Goal: Check status: Check status

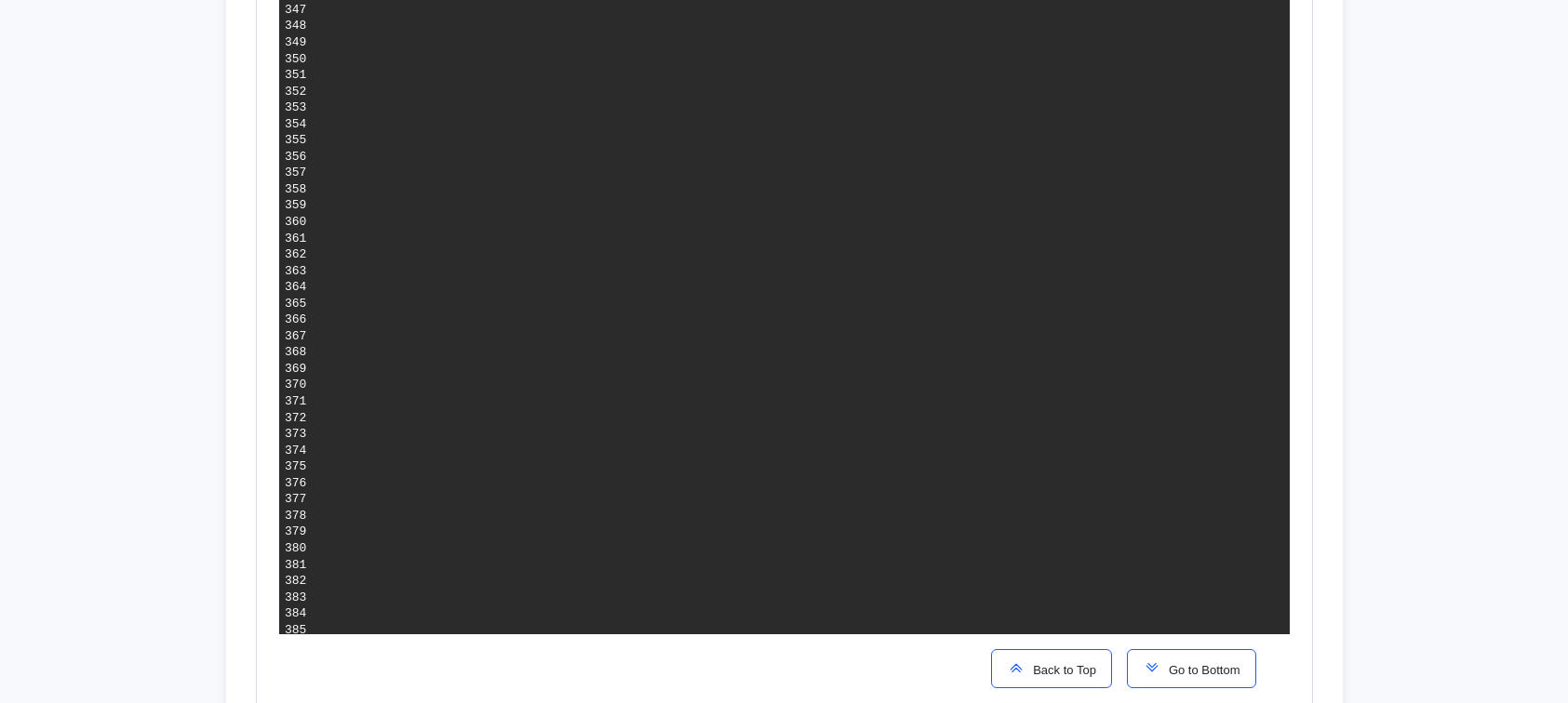
scroll to position [6198, 0]
drag, startPoint x: 327, startPoint y: 249, endPoint x: 881, endPoint y: 247, distance: 554.0
drag, startPoint x: 326, startPoint y: 27, endPoint x: 881, endPoint y: 252, distance: 598.9
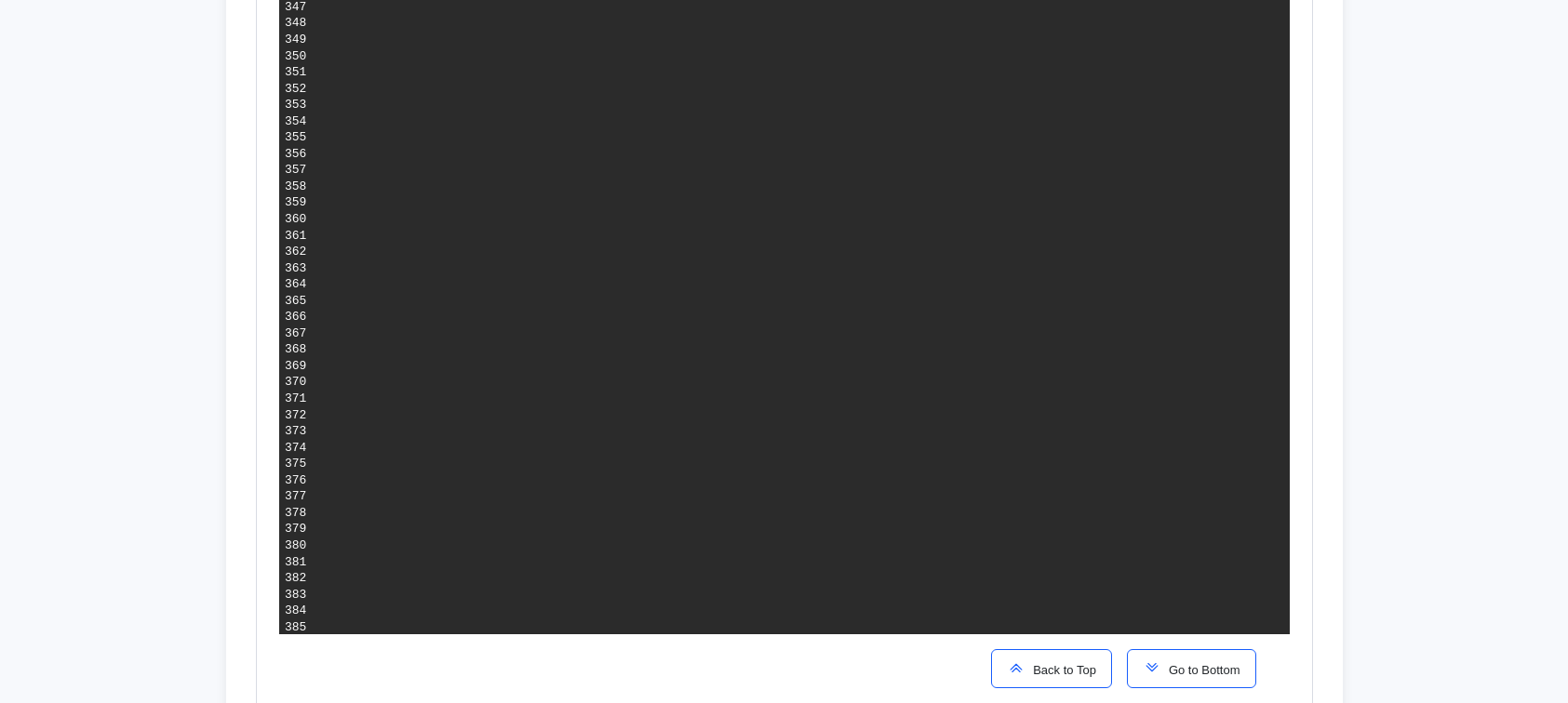
drag, startPoint x: 284, startPoint y: 20, endPoint x: 810, endPoint y: 197, distance: 555.0
drag, startPoint x: 879, startPoint y: 253, endPoint x: 326, endPoint y: 23, distance: 598.9
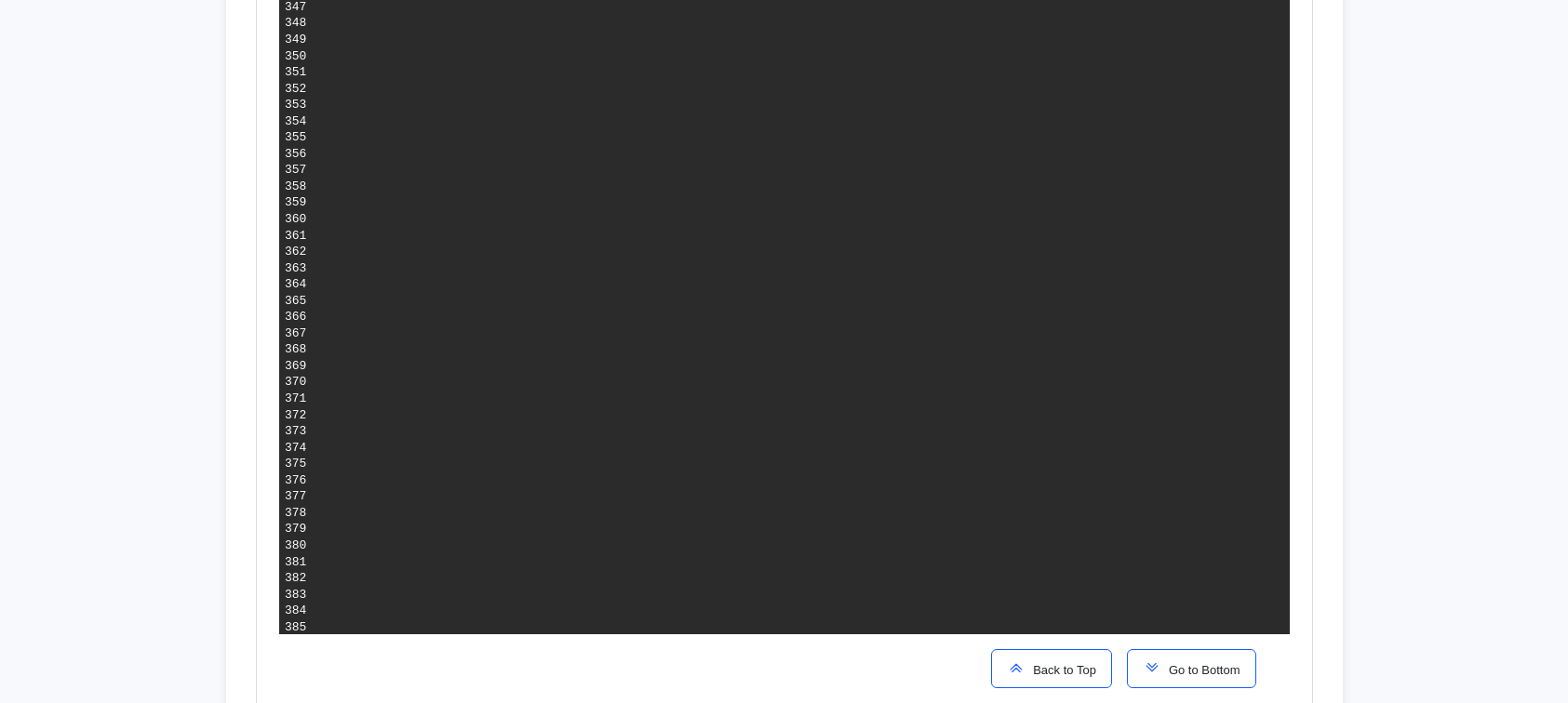
drag, startPoint x: 326, startPoint y: 23, endPoint x: 873, endPoint y: 247, distance: 591.1
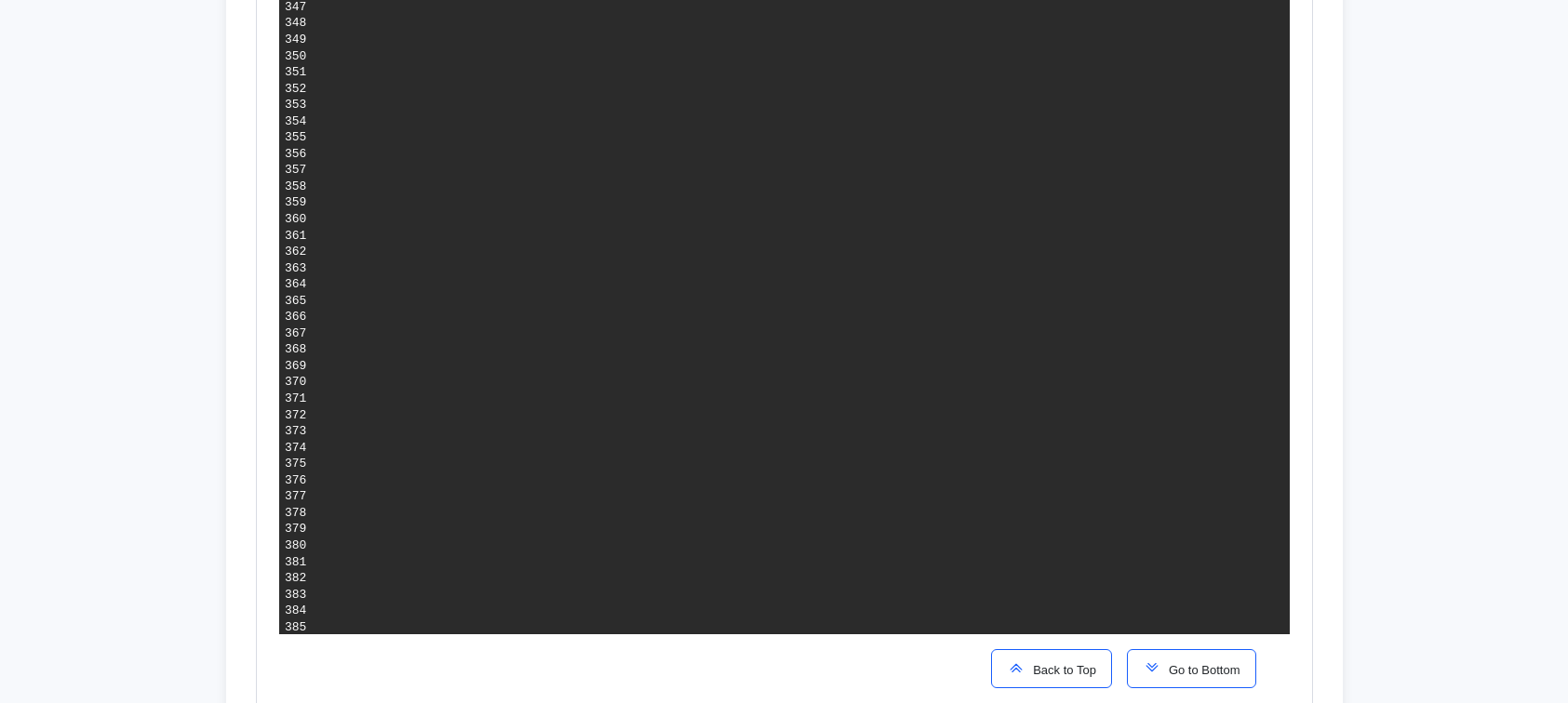
drag, startPoint x: 400, startPoint y: 277, endPoint x: 887, endPoint y: 286, distance: 487.1
drag, startPoint x: 320, startPoint y: 279, endPoint x: 887, endPoint y: 285, distance: 567.0
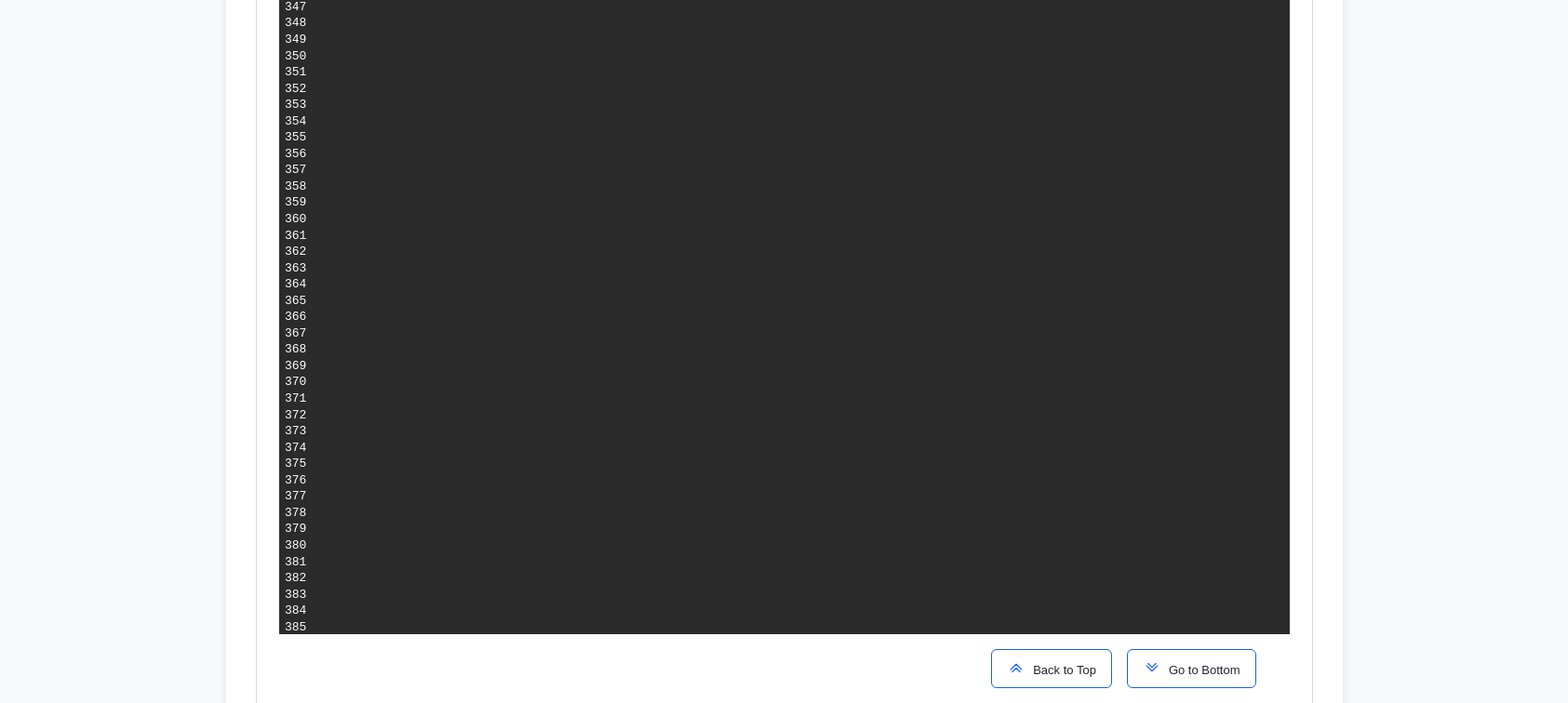
drag, startPoint x: 400, startPoint y: 281, endPoint x: 890, endPoint y: 284, distance: 490.0
drag, startPoint x: 397, startPoint y: 280, endPoint x: 921, endPoint y: 285, distance: 524.0
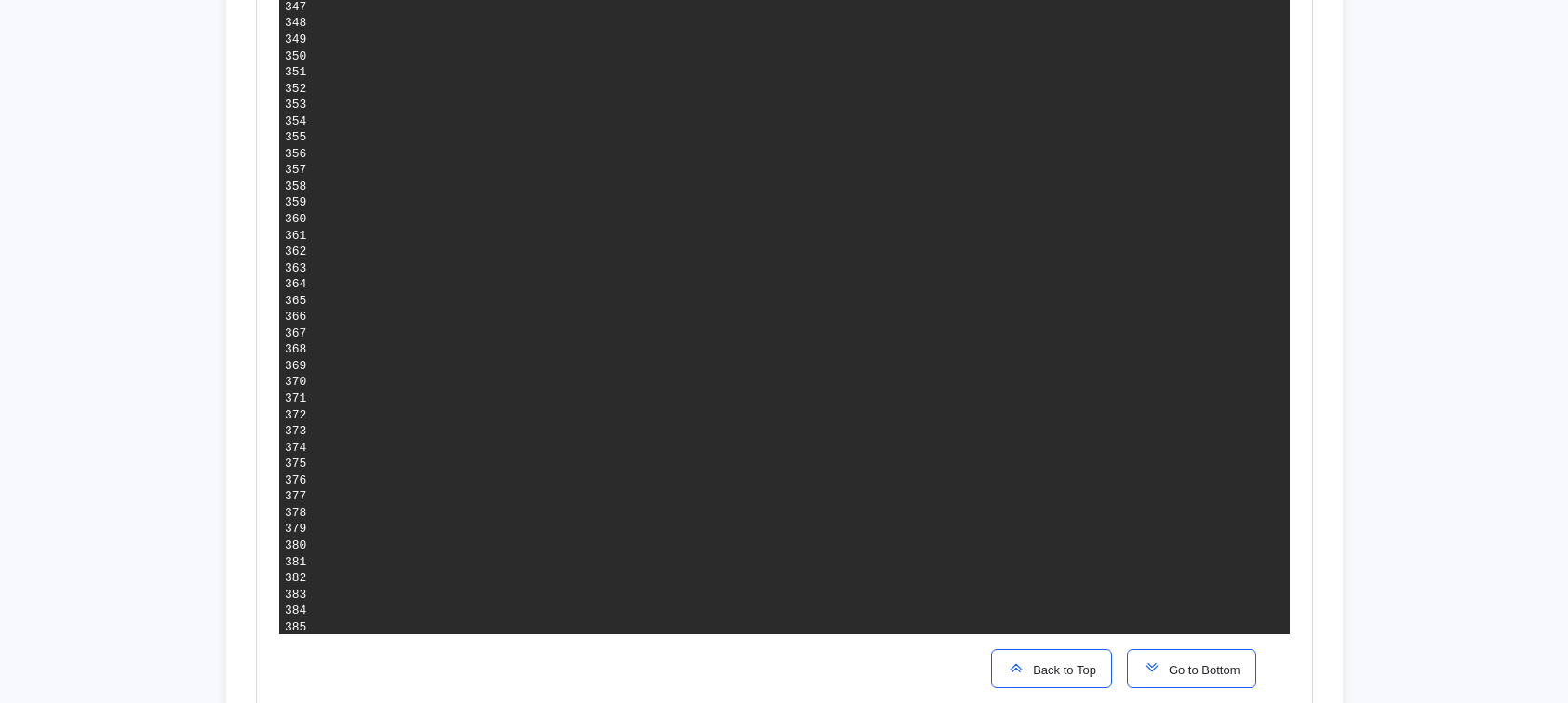
drag, startPoint x: 464, startPoint y: 283, endPoint x: 921, endPoint y: 294, distance: 457.1
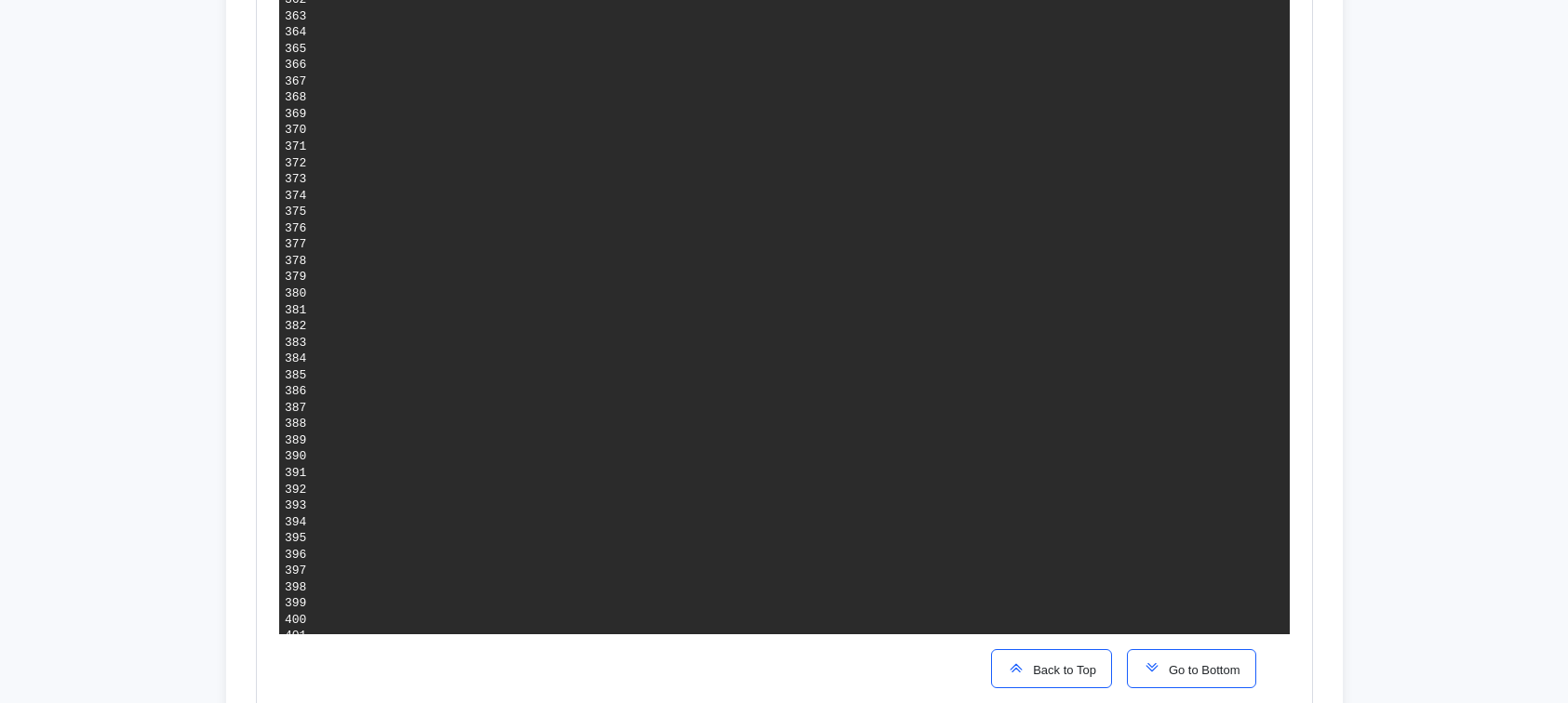
scroll to position [6451, 0]
drag, startPoint x: 399, startPoint y: 31, endPoint x: 885, endPoint y: 28, distance: 486.0
drag, startPoint x: 398, startPoint y: 27, endPoint x: 890, endPoint y: 27, distance: 492.0
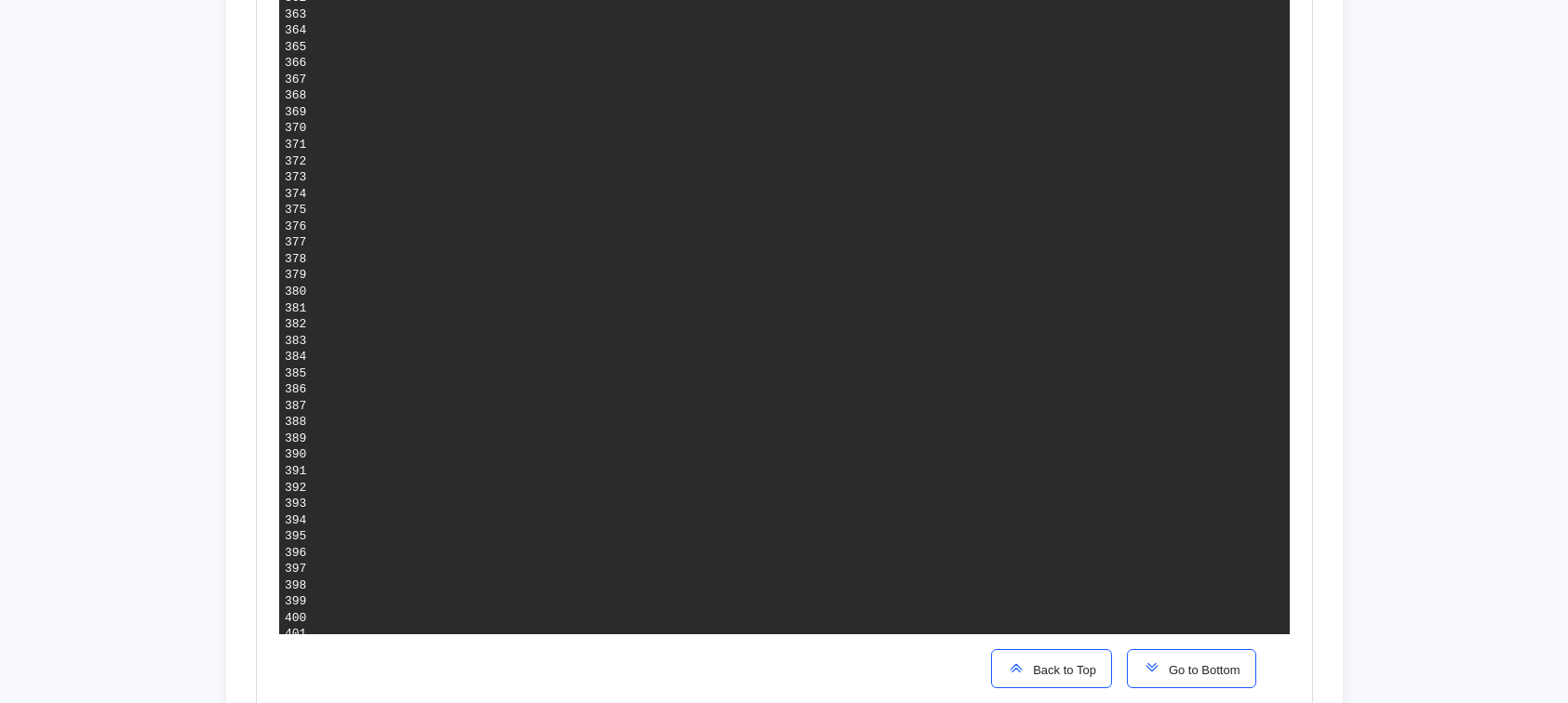
drag, startPoint x: 400, startPoint y: 29, endPoint x: 907, endPoint y: 25, distance: 507.0
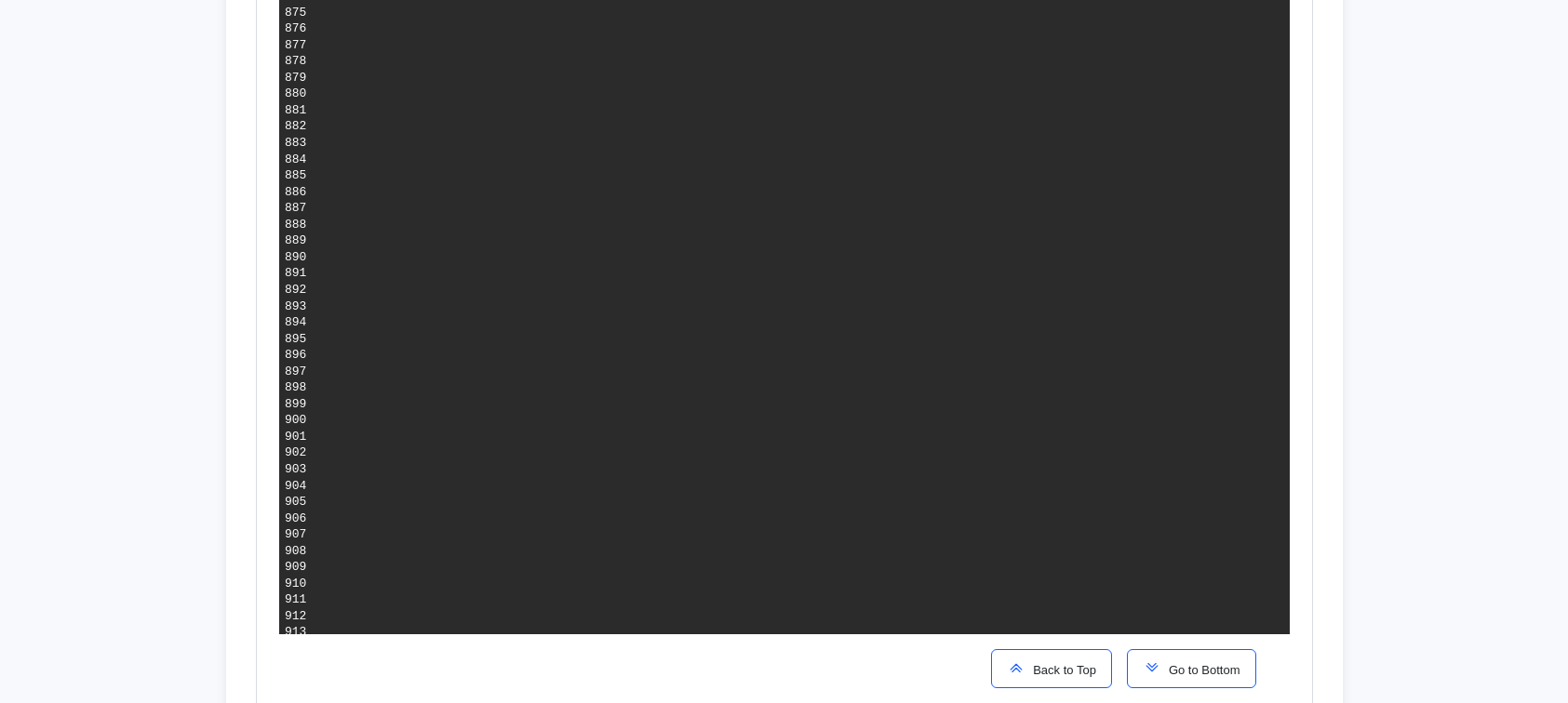
drag, startPoint x: 667, startPoint y: 321, endPoint x: 1030, endPoint y: 402, distance: 371.9
drag, startPoint x: 735, startPoint y: 346, endPoint x: 827, endPoint y: 348, distance: 92.0
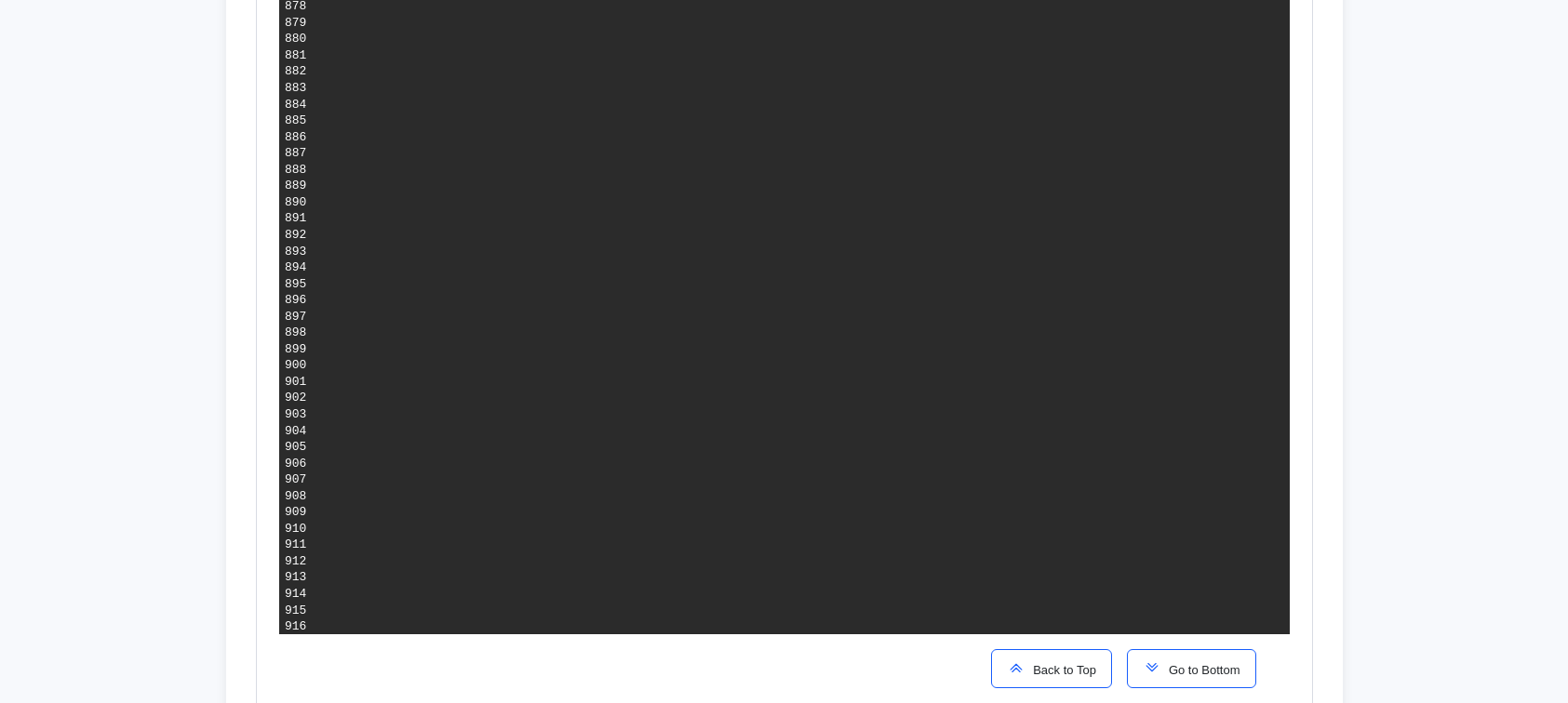
copy span "composer fund"
drag, startPoint x: 798, startPoint y: 104, endPoint x: 1006, endPoint y: 102, distance: 208.0
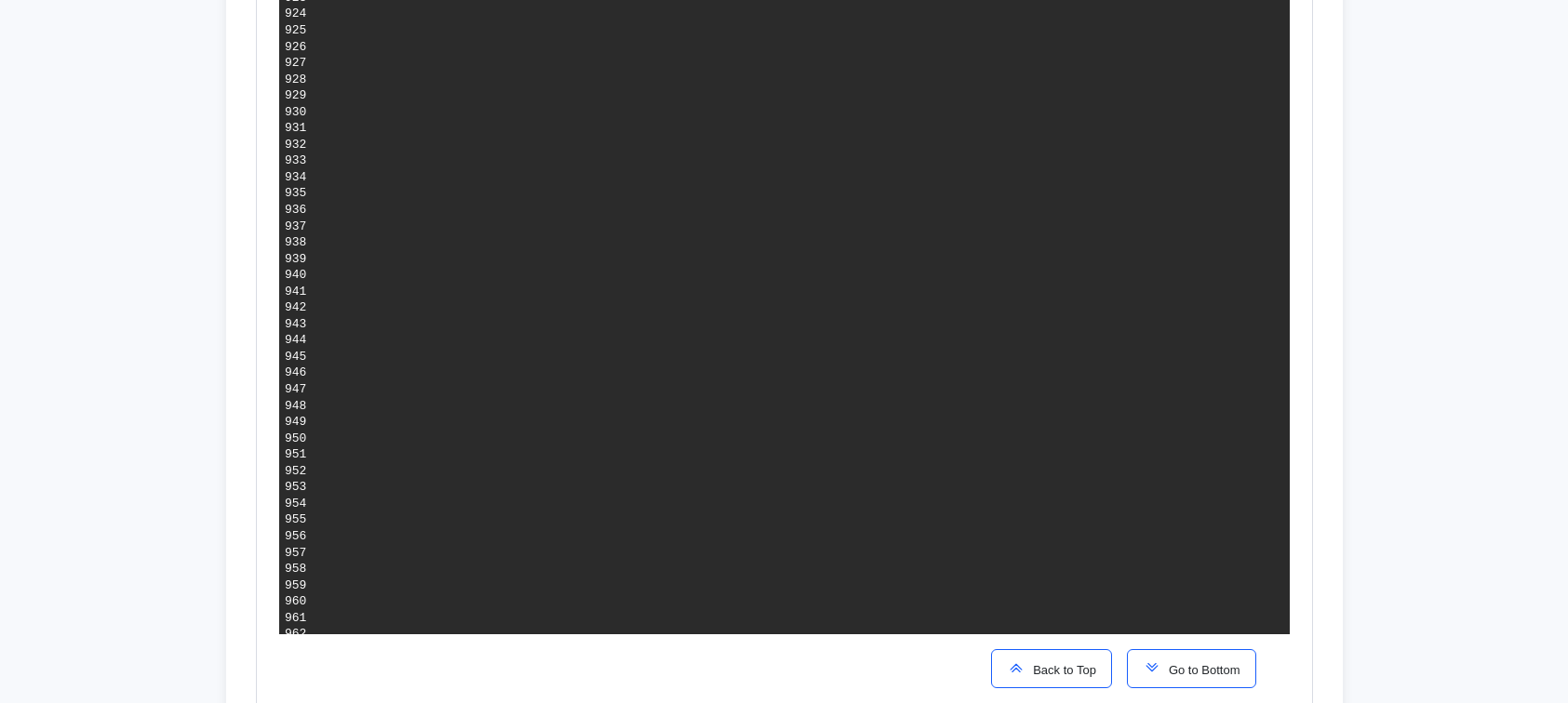
scroll to position [15626, 0]
drag, startPoint x: 639, startPoint y: 218, endPoint x: 764, endPoint y: 220, distance: 125.0
drag, startPoint x: 640, startPoint y: 219, endPoint x: 793, endPoint y: 218, distance: 153.0
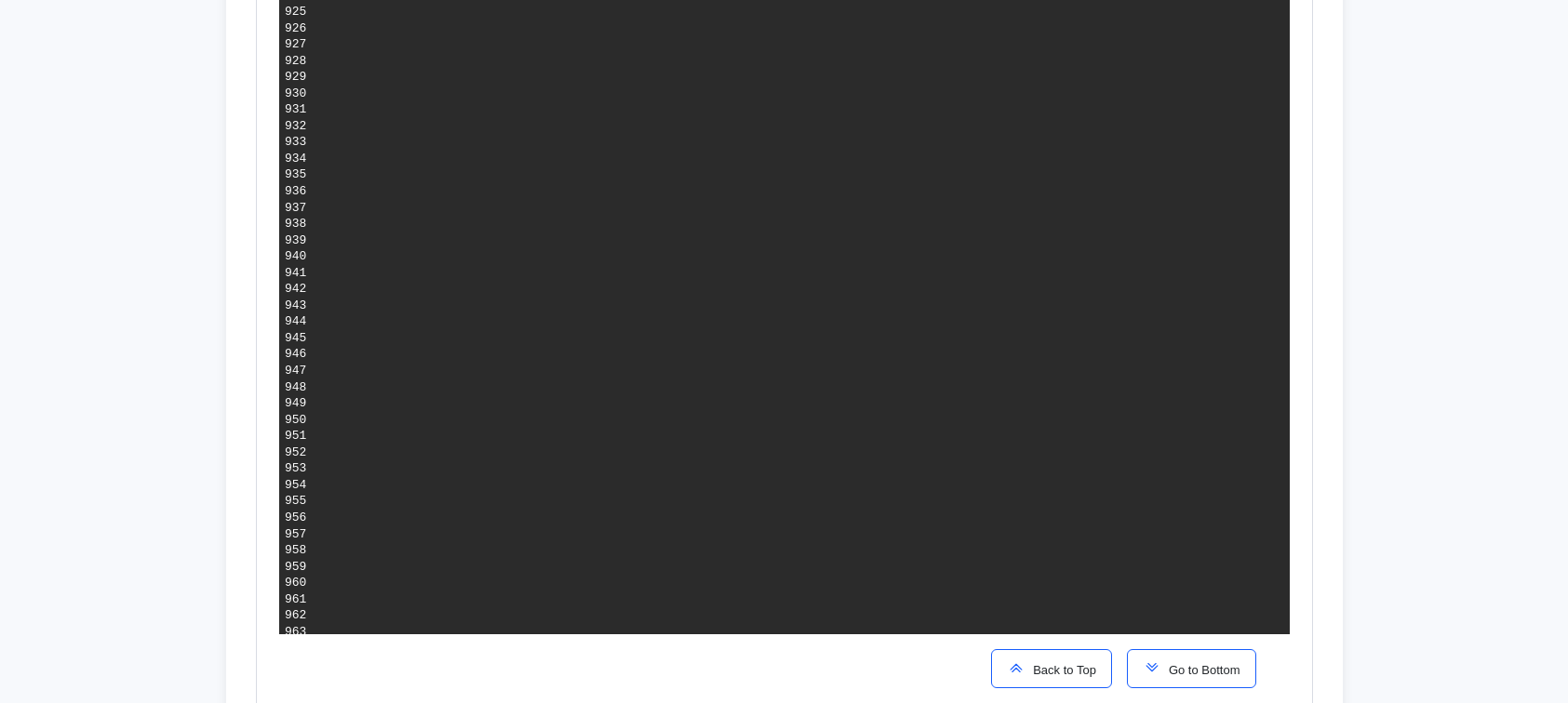
drag, startPoint x: 625, startPoint y: 234, endPoint x: 743, endPoint y: 238, distance: 118.1
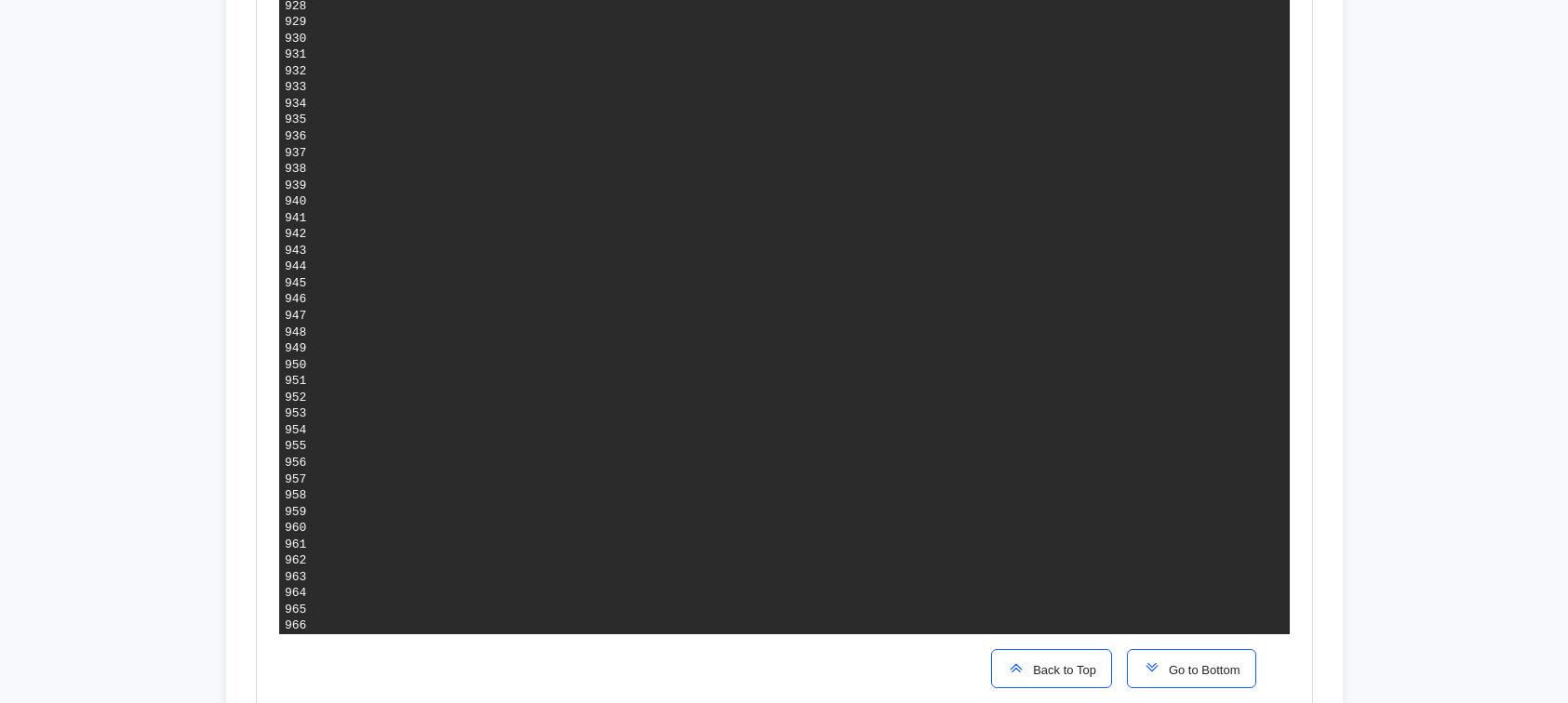
scroll to position [15682, 0]
drag, startPoint x: 768, startPoint y: 214, endPoint x: 814, endPoint y: 214, distance: 46.0
drag, startPoint x: 684, startPoint y: 251, endPoint x: 852, endPoint y: 251, distance: 168.0
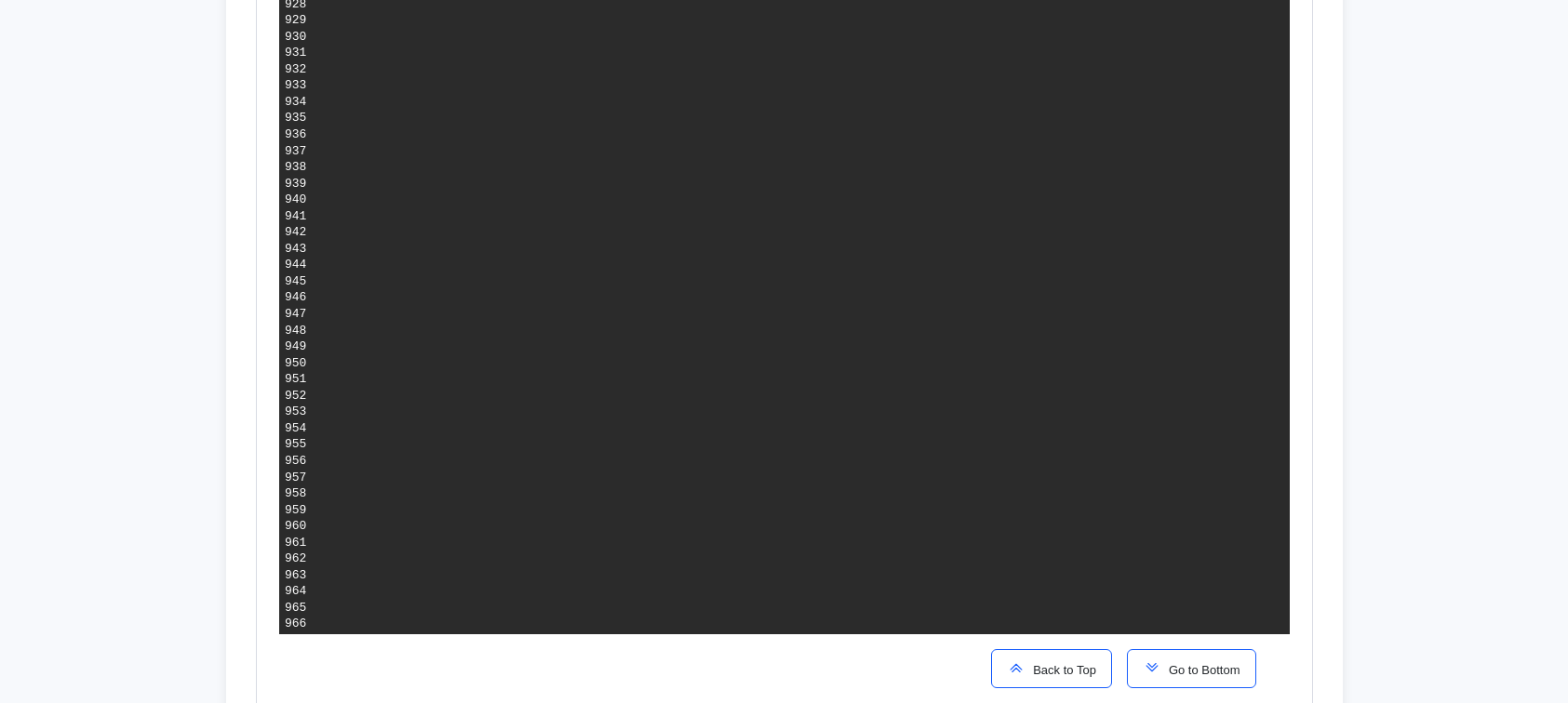
drag, startPoint x: 595, startPoint y: 300, endPoint x: 854, endPoint y: 299, distance: 259.0
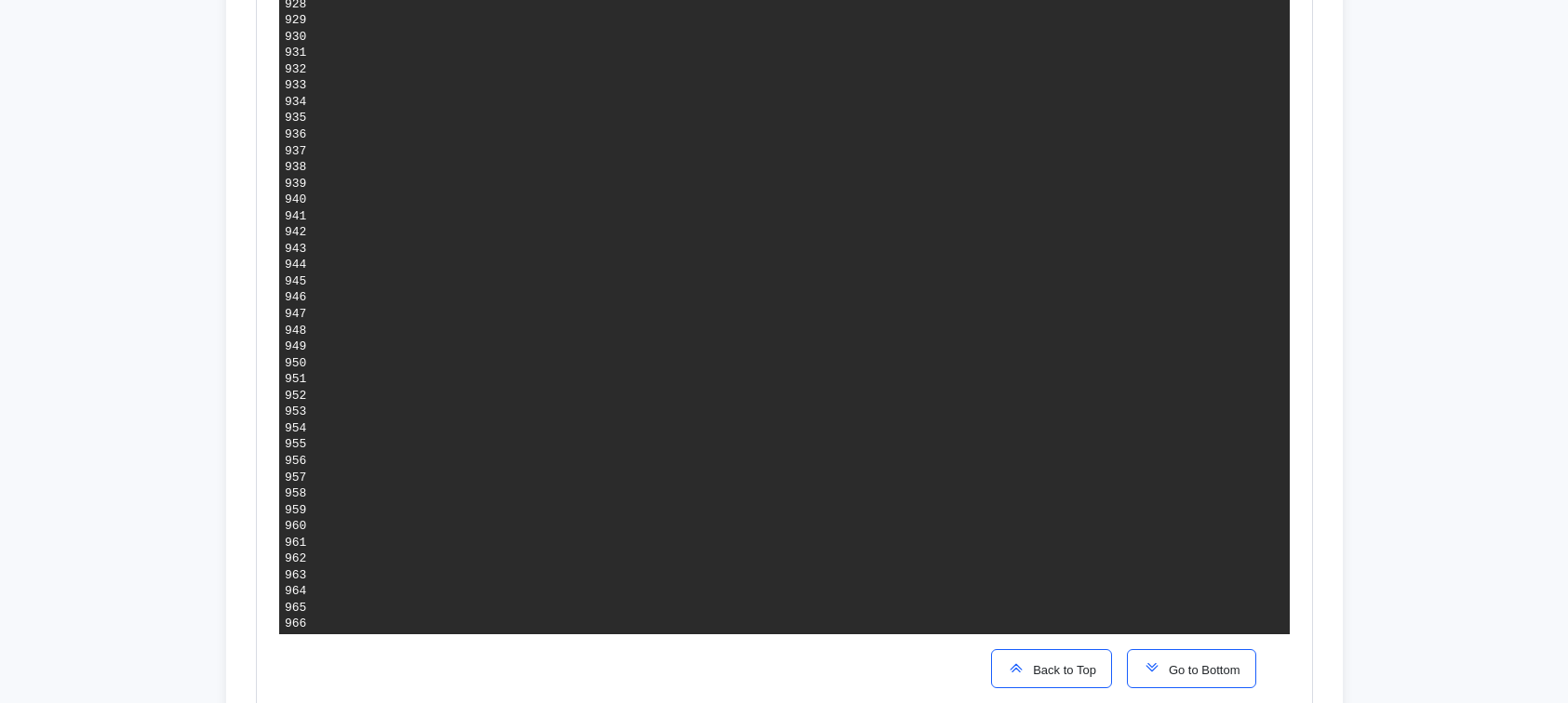
drag, startPoint x: 511, startPoint y: 59, endPoint x: 648, endPoint y: 110, distance: 146.2
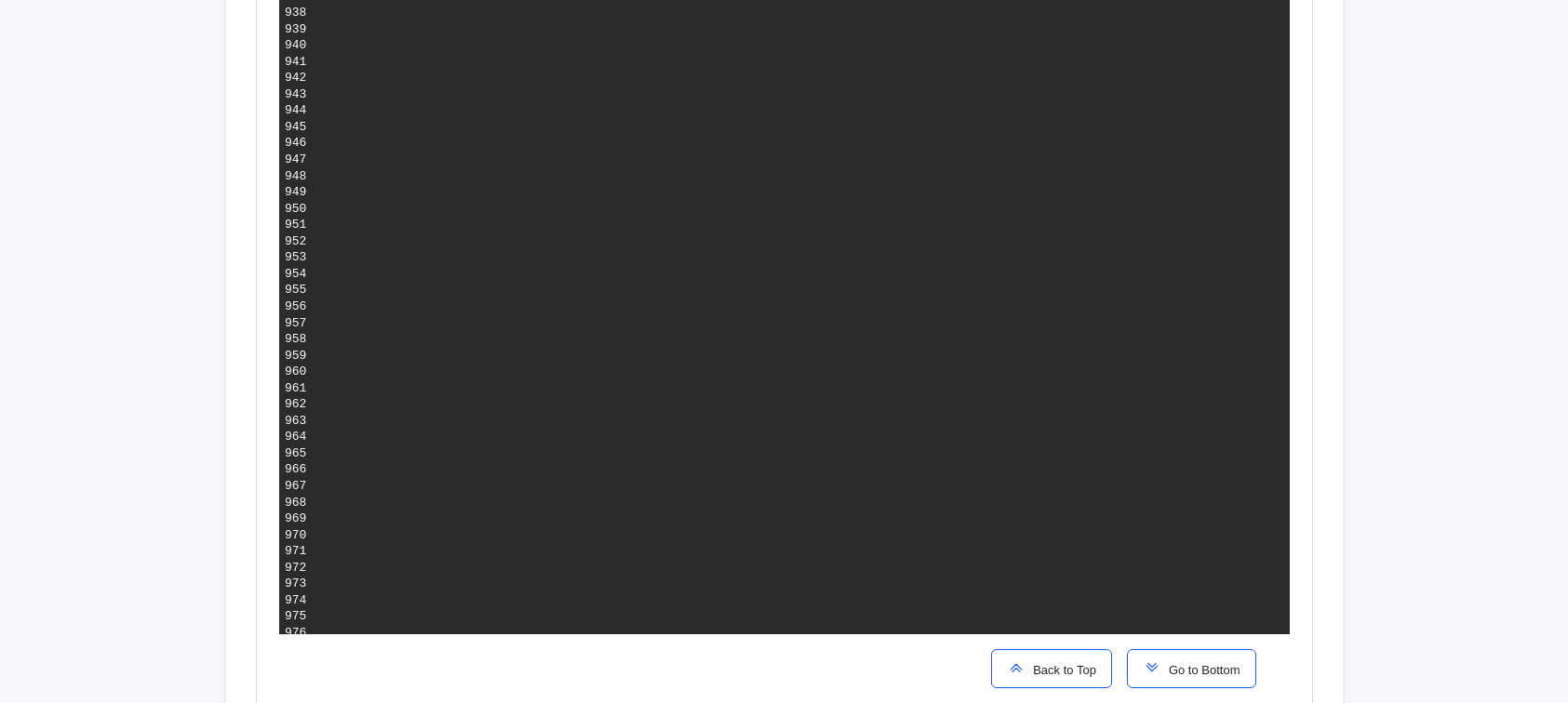
drag, startPoint x: 511, startPoint y: 142, endPoint x: 985, endPoint y: 156, distance: 474.2
drag, startPoint x: 606, startPoint y: 174, endPoint x: 895, endPoint y: 170, distance: 289.0
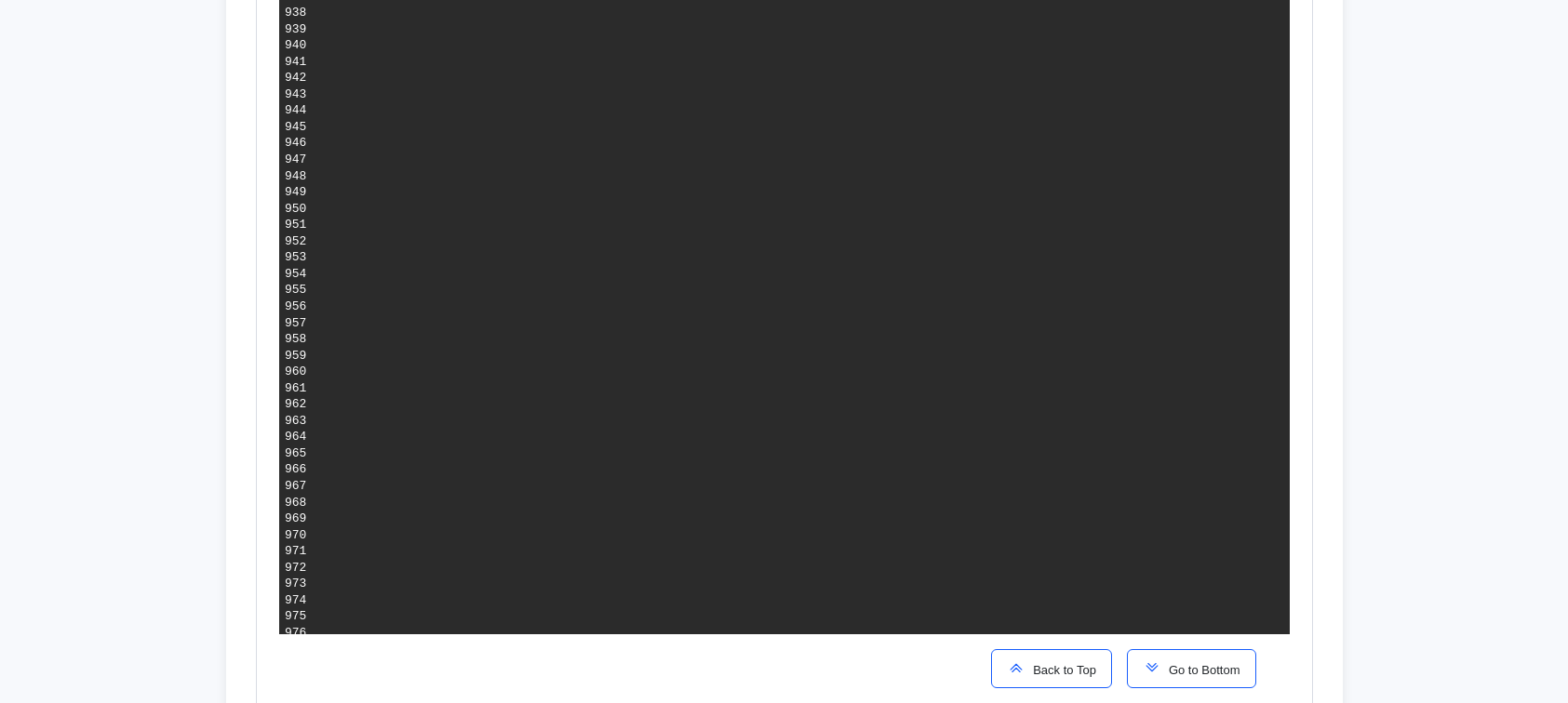
drag, startPoint x: 665, startPoint y: 141, endPoint x: 920, endPoint y: 209, distance: 263.9
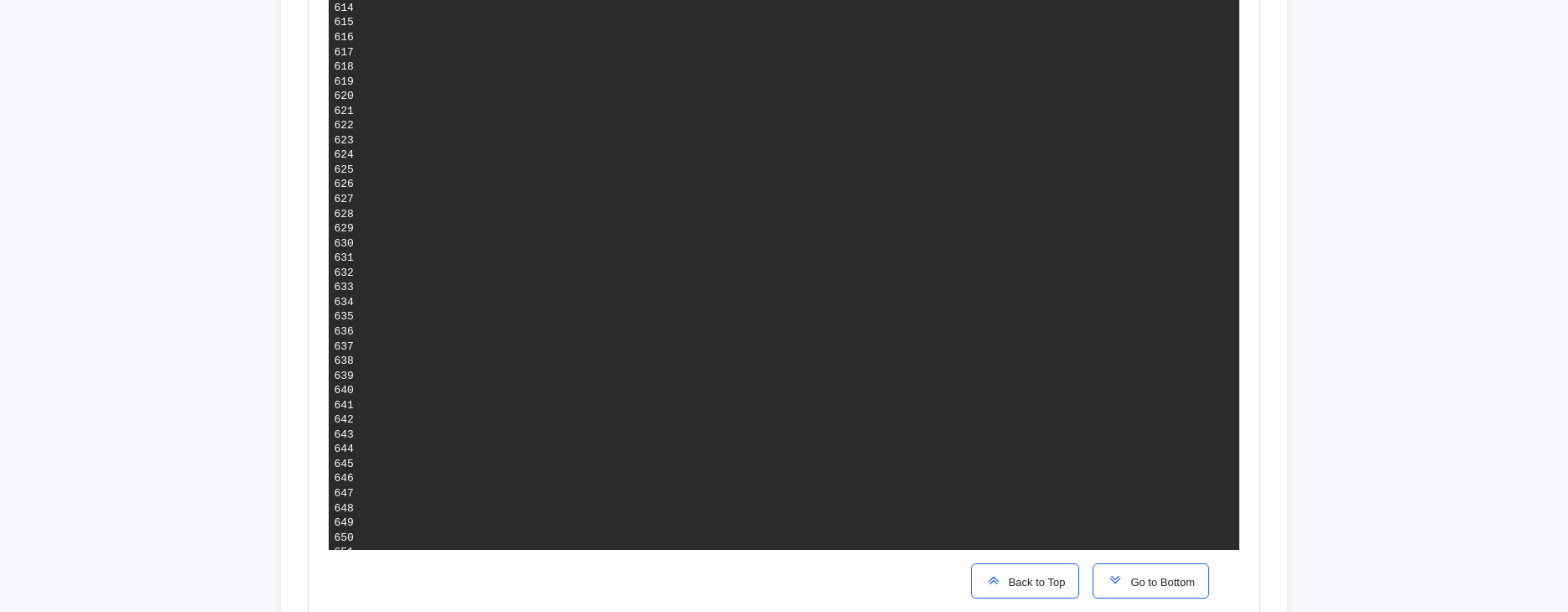
scroll to position [0, 36]
drag, startPoint x: 636, startPoint y: 47, endPoint x: 782, endPoint y: 125, distance: 165.5
drag, startPoint x: 637, startPoint y: 49, endPoint x: 784, endPoint y: 131, distance: 168.3
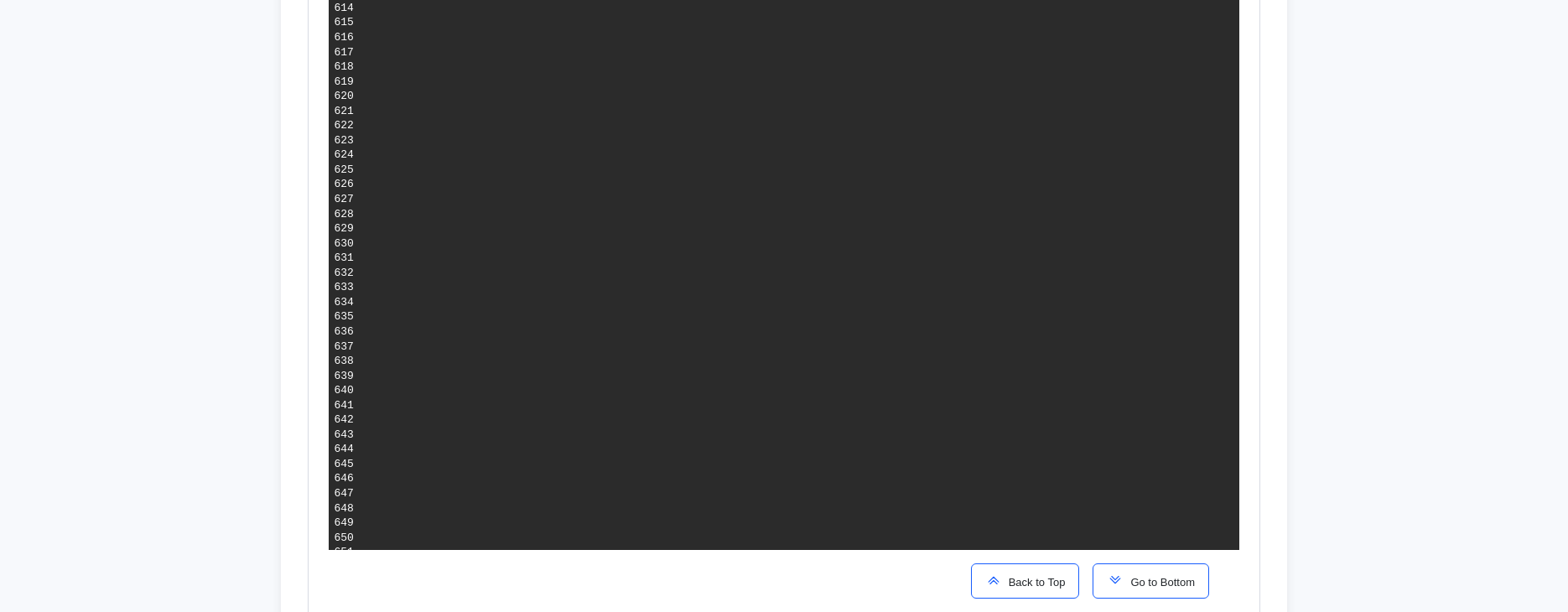
drag, startPoint x: 807, startPoint y: 142, endPoint x: 855, endPoint y: 288, distance: 153.7
